Goal: Check status: Check status

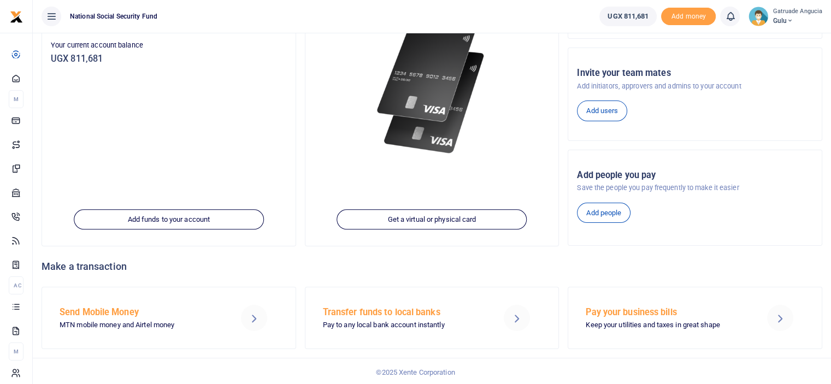
scroll to position [150, 0]
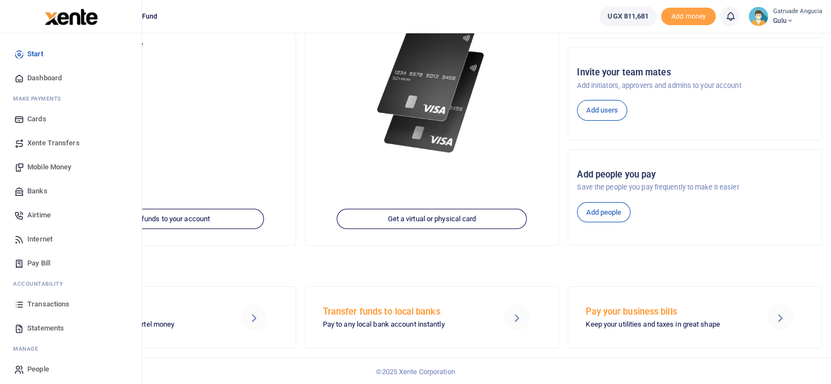
click at [50, 308] on span "Transactions" at bounding box center [48, 304] width 42 height 11
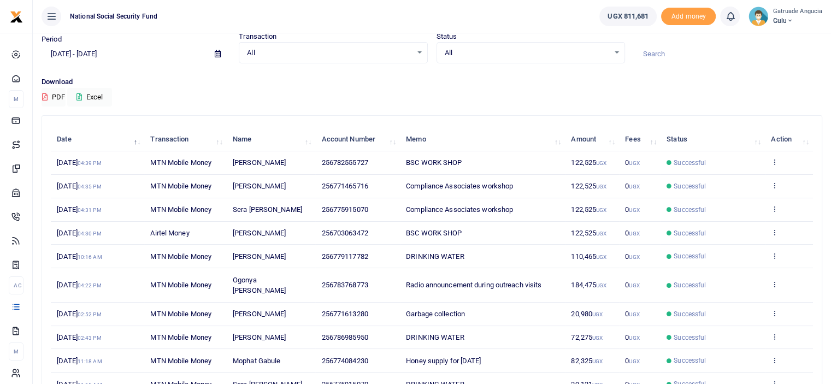
scroll to position [116, 0]
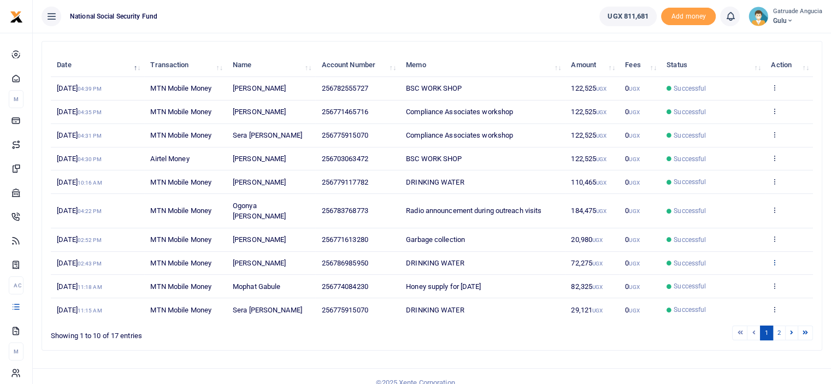
click at [772, 259] on icon at bounding box center [774, 263] width 7 height 8
click at [719, 267] on link "View details" at bounding box center [735, 269] width 86 height 15
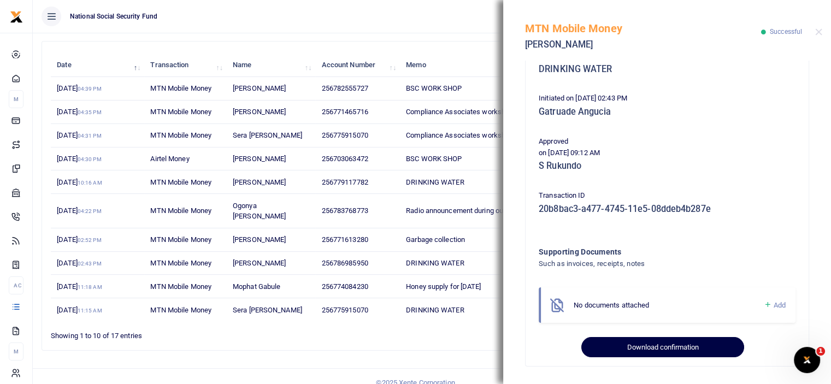
scroll to position [0, 0]
click at [636, 348] on button "Download confirmation" at bounding box center [663, 347] width 162 height 21
